Goal: Task Accomplishment & Management: Use online tool/utility

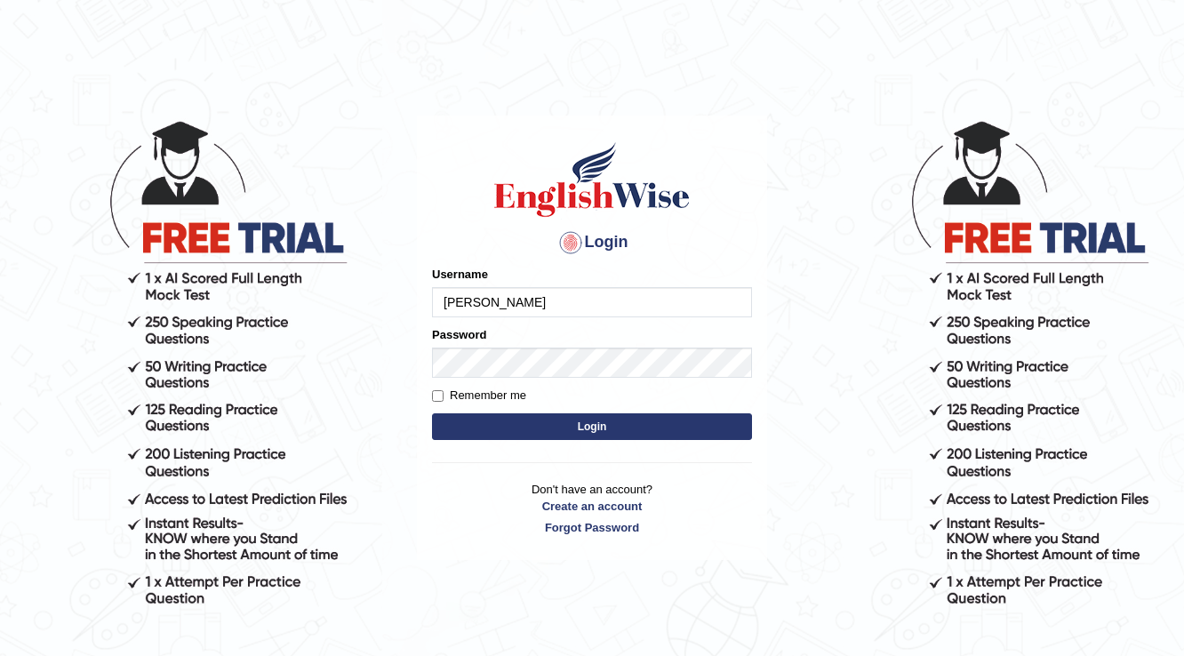
type input "Surbhi1315"
click at [573, 432] on button "Login" at bounding box center [592, 426] width 320 height 27
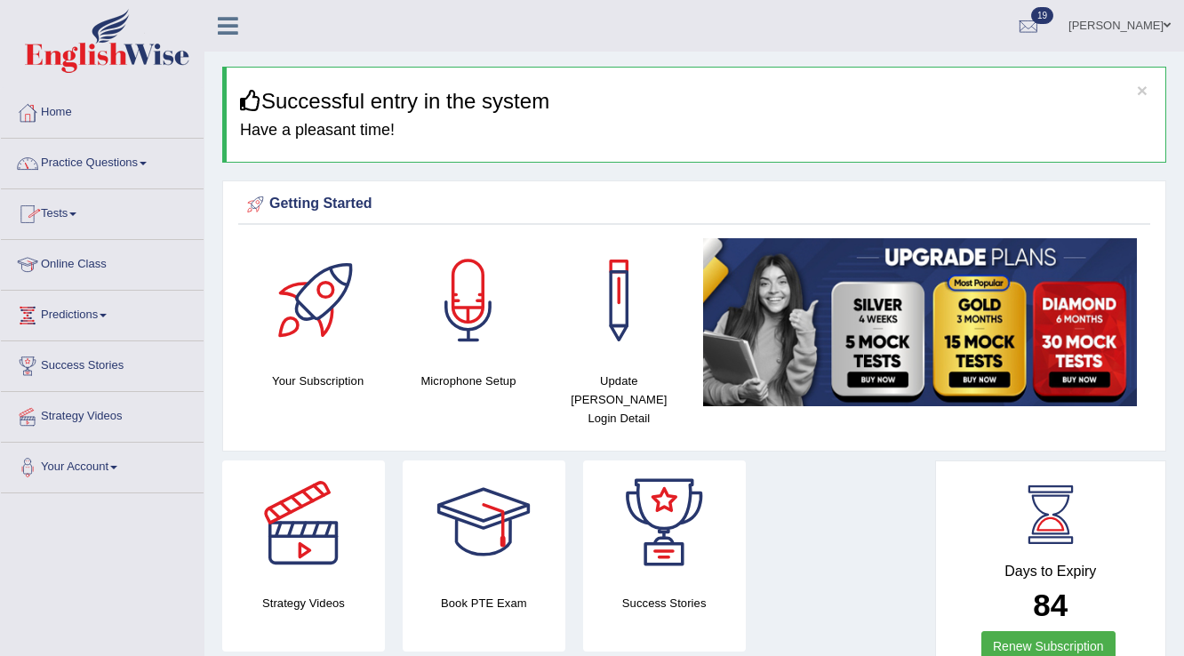
click at [72, 213] on link "Tests" at bounding box center [102, 211] width 203 height 44
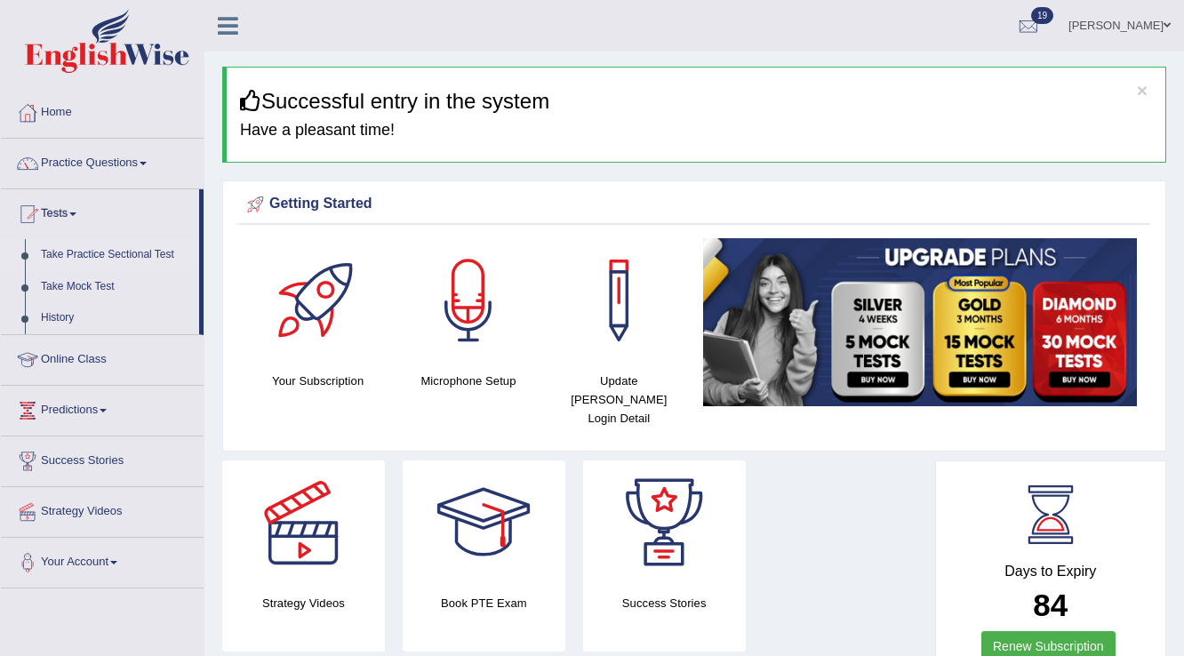
click at [83, 249] on link "Take Practice Sectional Test" at bounding box center [116, 255] width 166 height 32
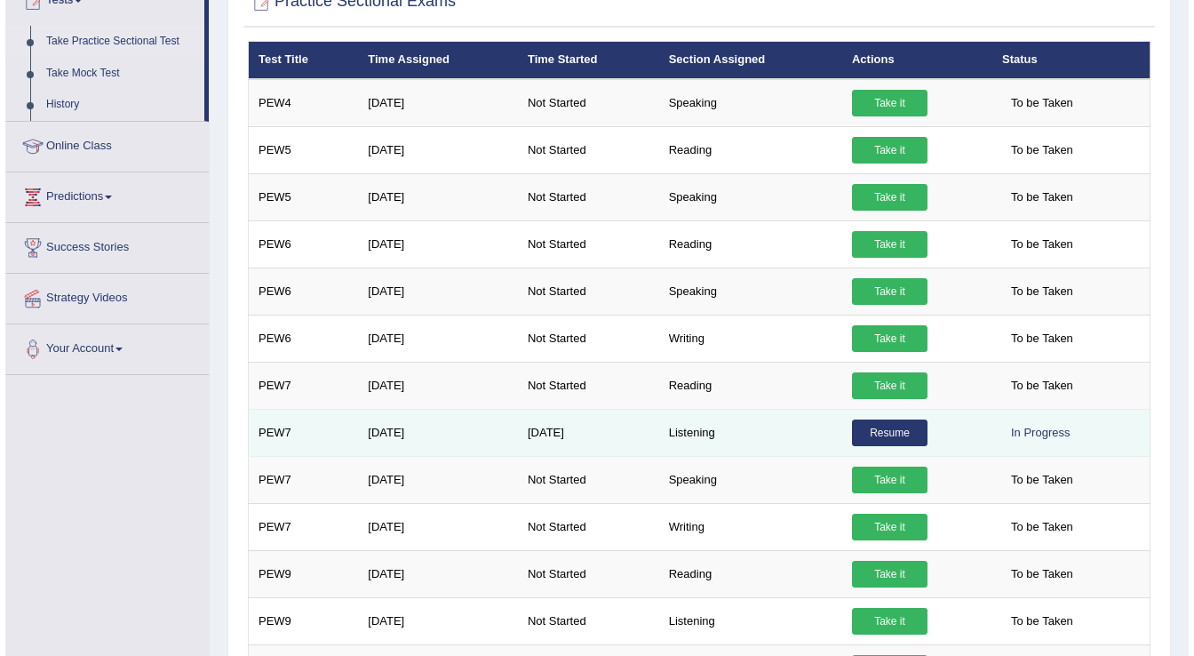
scroll to position [213, 0]
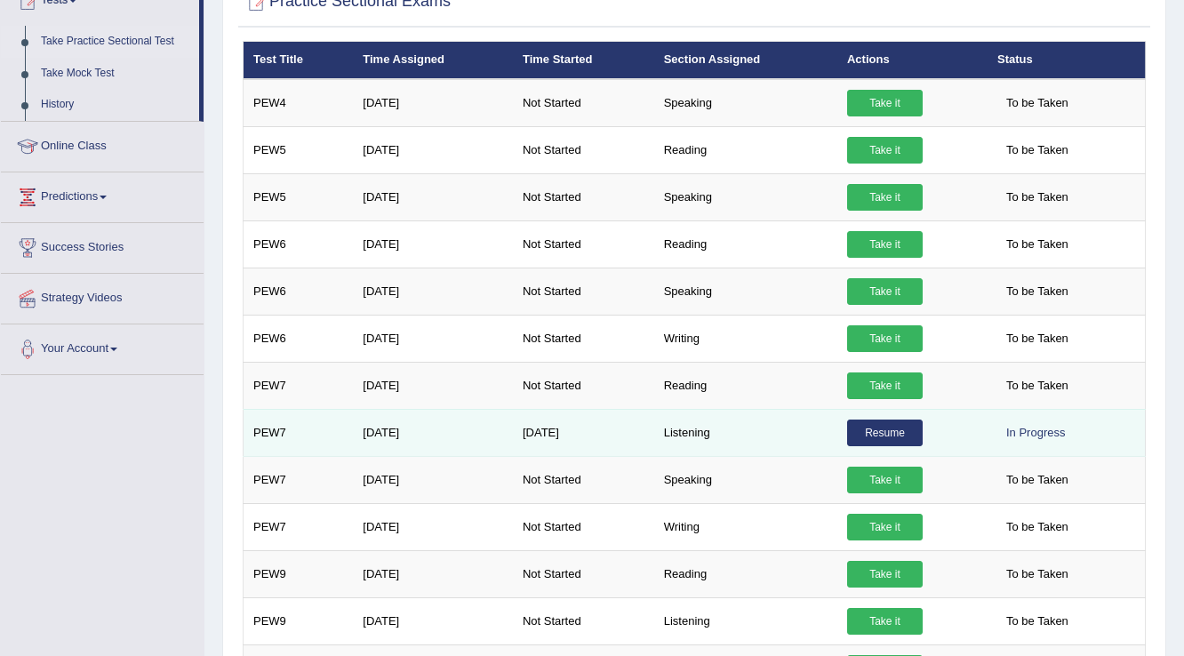
click at [865, 430] on link "Resume" at bounding box center [885, 432] width 76 height 27
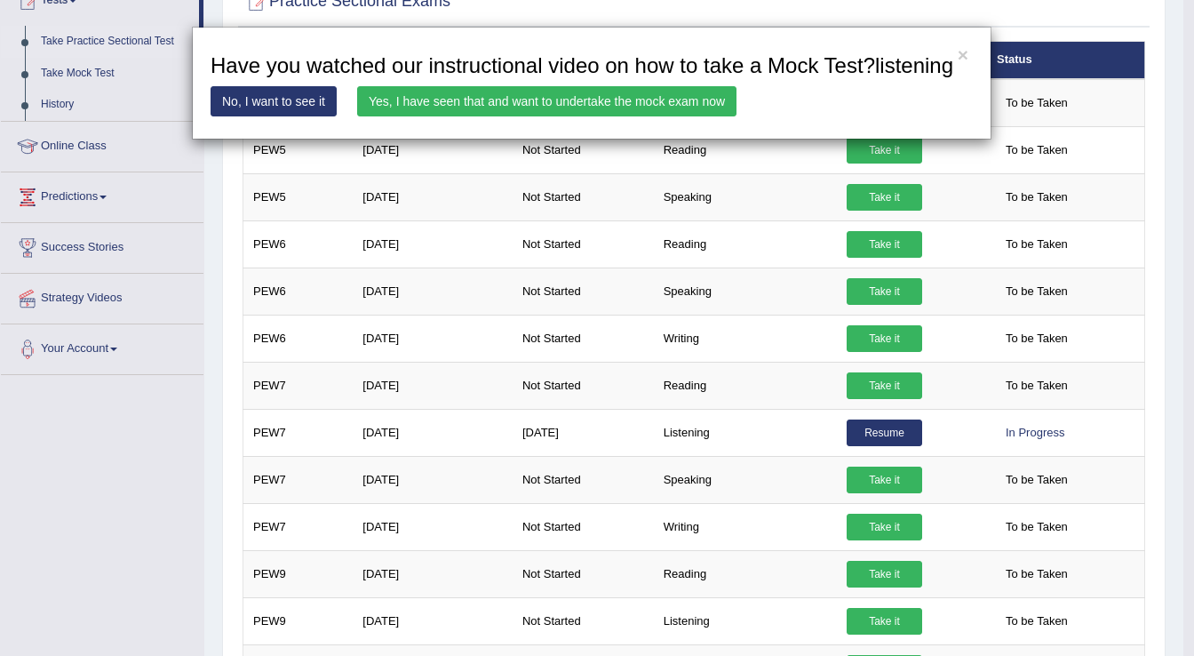
click at [562, 96] on link "Yes, I have seen that and want to undertake the mock exam now" at bounding box center [546, 101] width 379 height 30
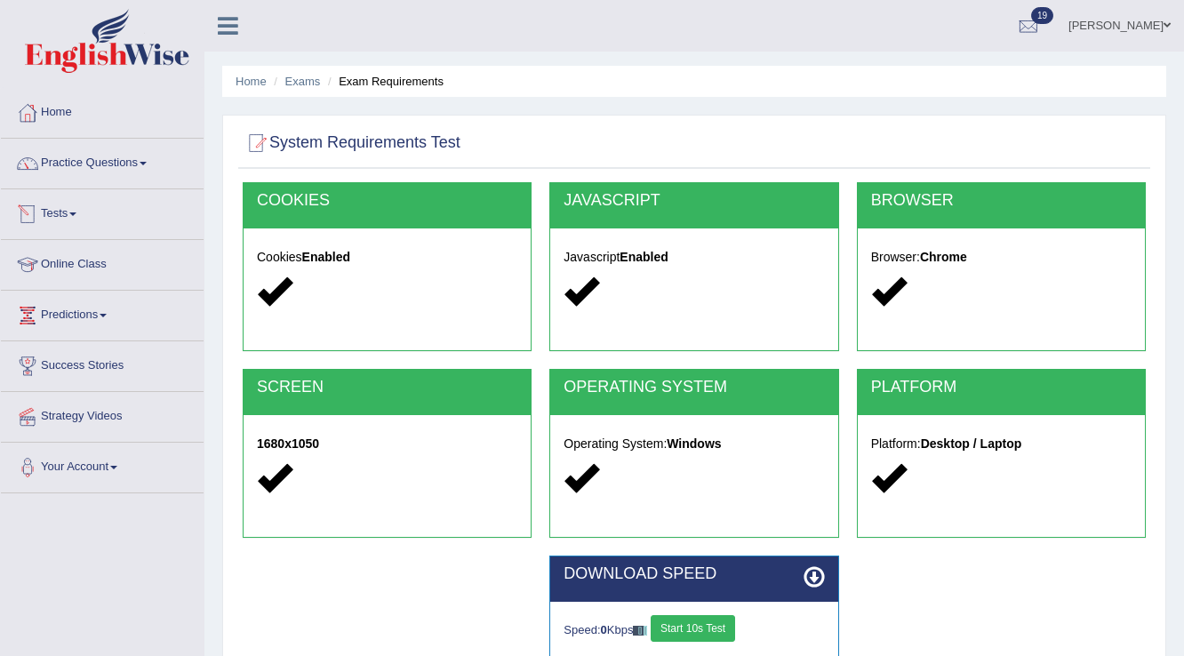
click at [146, 160] on link "Practice Questions" at bounding box center [102, 161] width 203 height 44
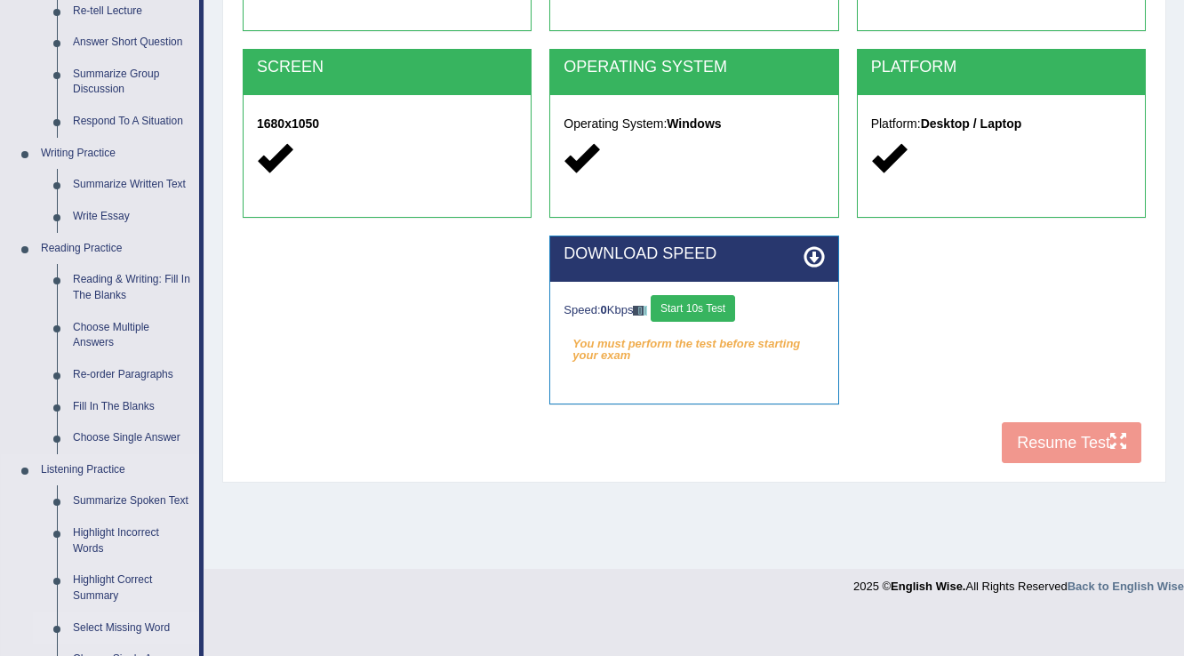
scroll to position [426, 0]
